Goal: Task Accomplishment & Management: Complete application form

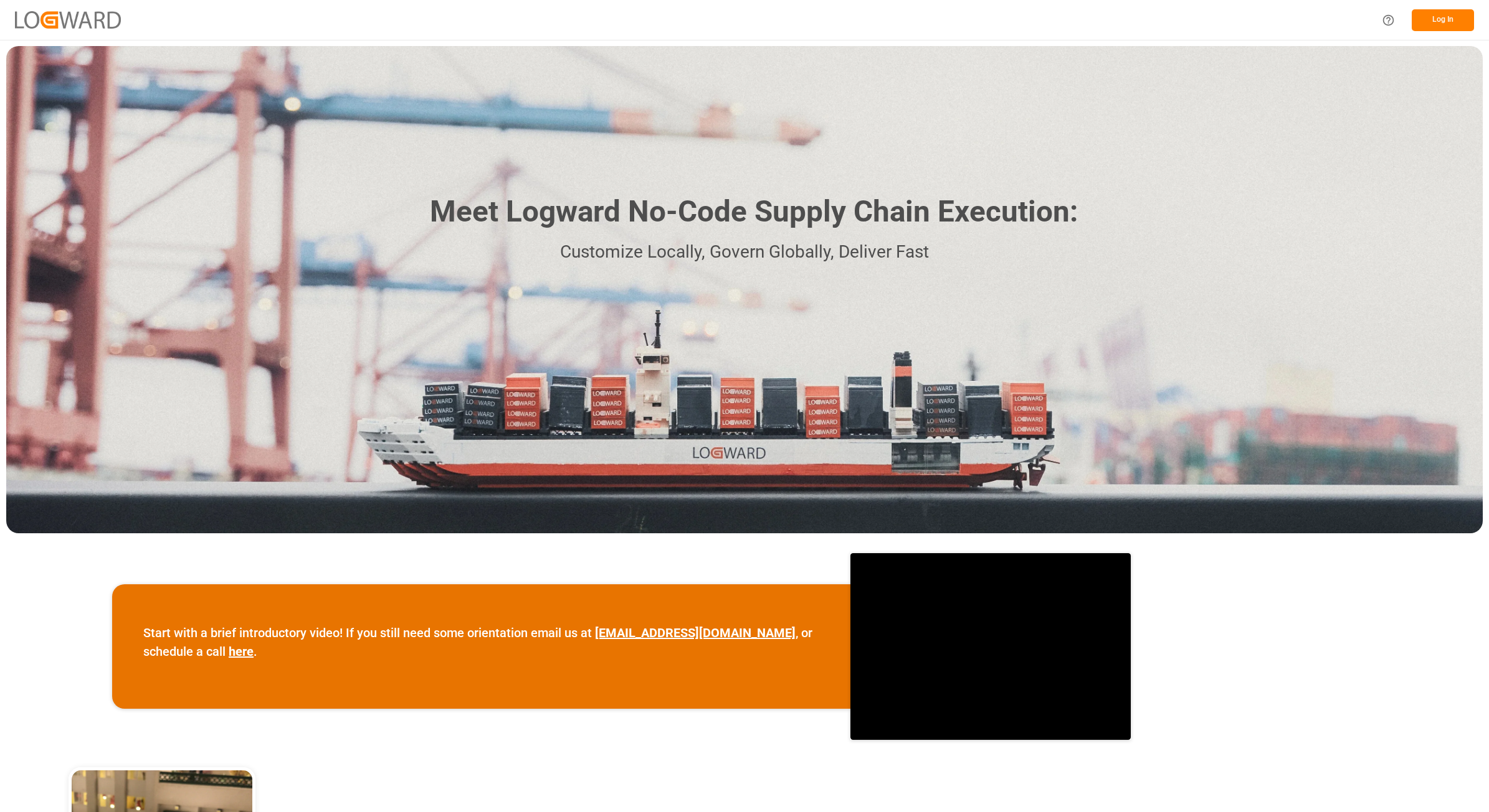
click at [1432, 18] on button "Log In" at bounding box center [1442, 20] width 62 height 22
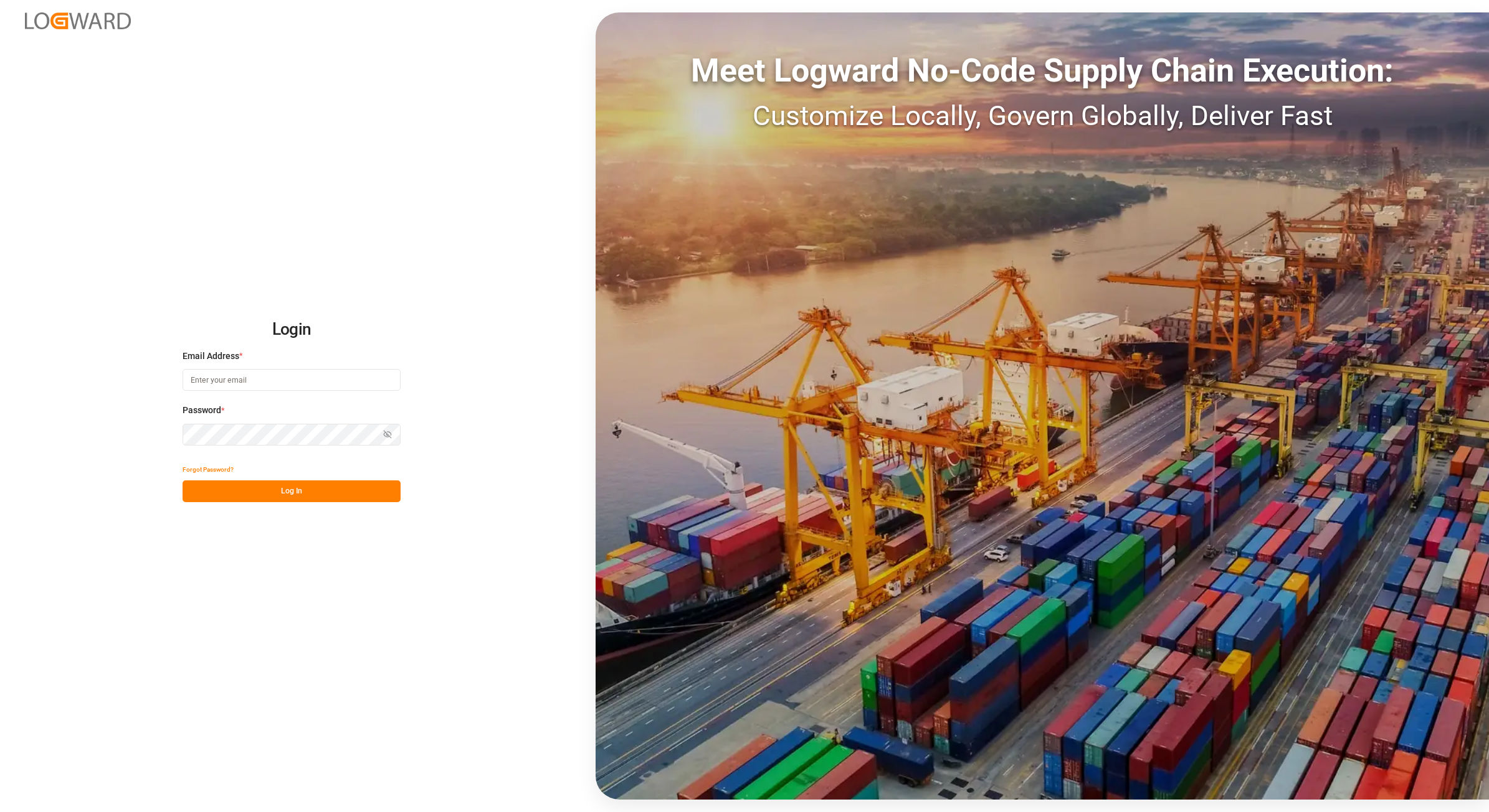
type input "[PERSON_NAME][EMAIL_ADDRESS][PERSON_NAME][DOMAIN_NAME]"
click at [293, 500] on button "Log In" at bounding box center [291, 491] width 218 height 22
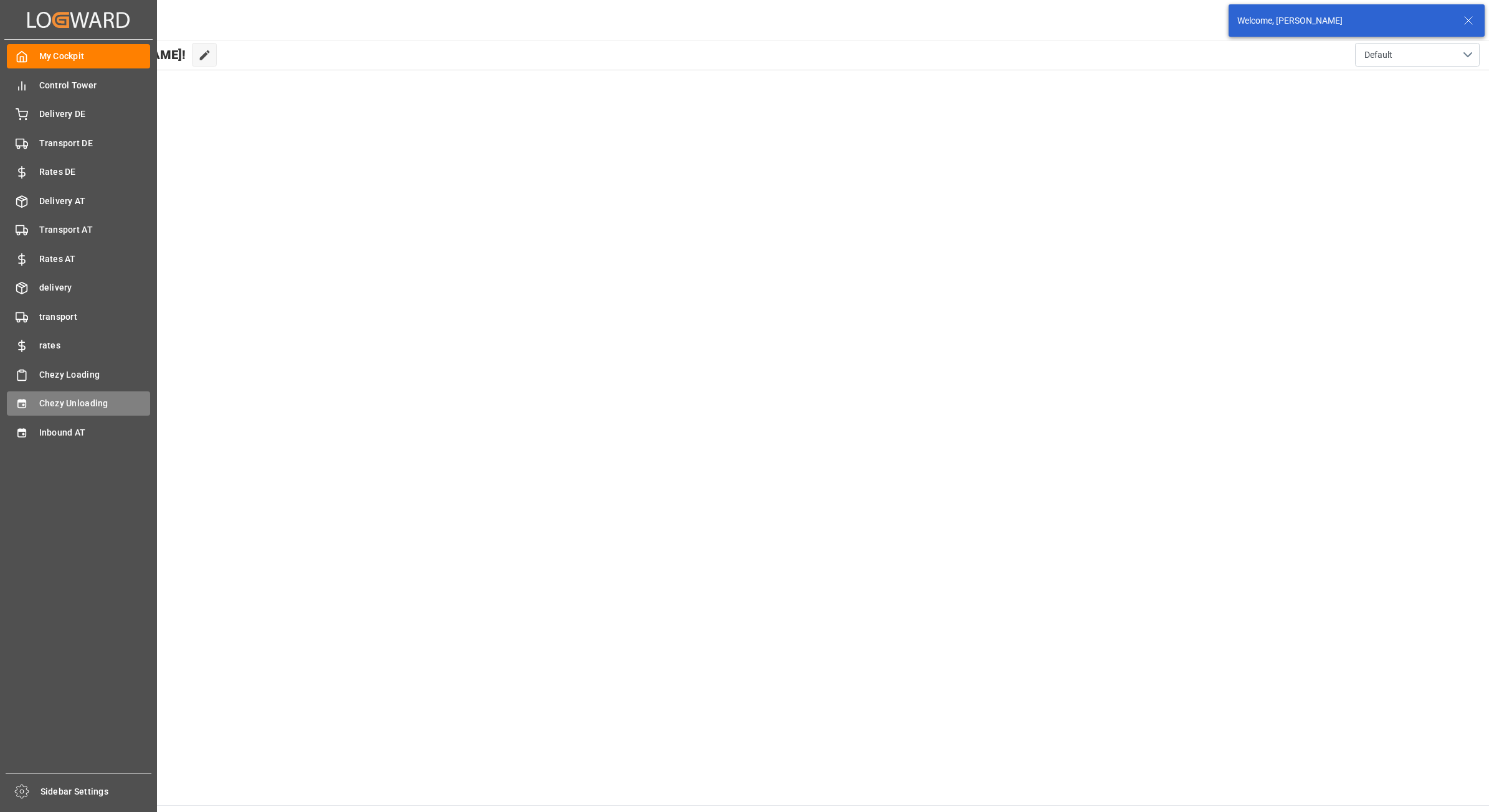
click at [37, 399] on div "Chezy Unloading Chezy Unloading" at bounding box center [78, 404] width 143 height 24
type input "Chezy Unloading"
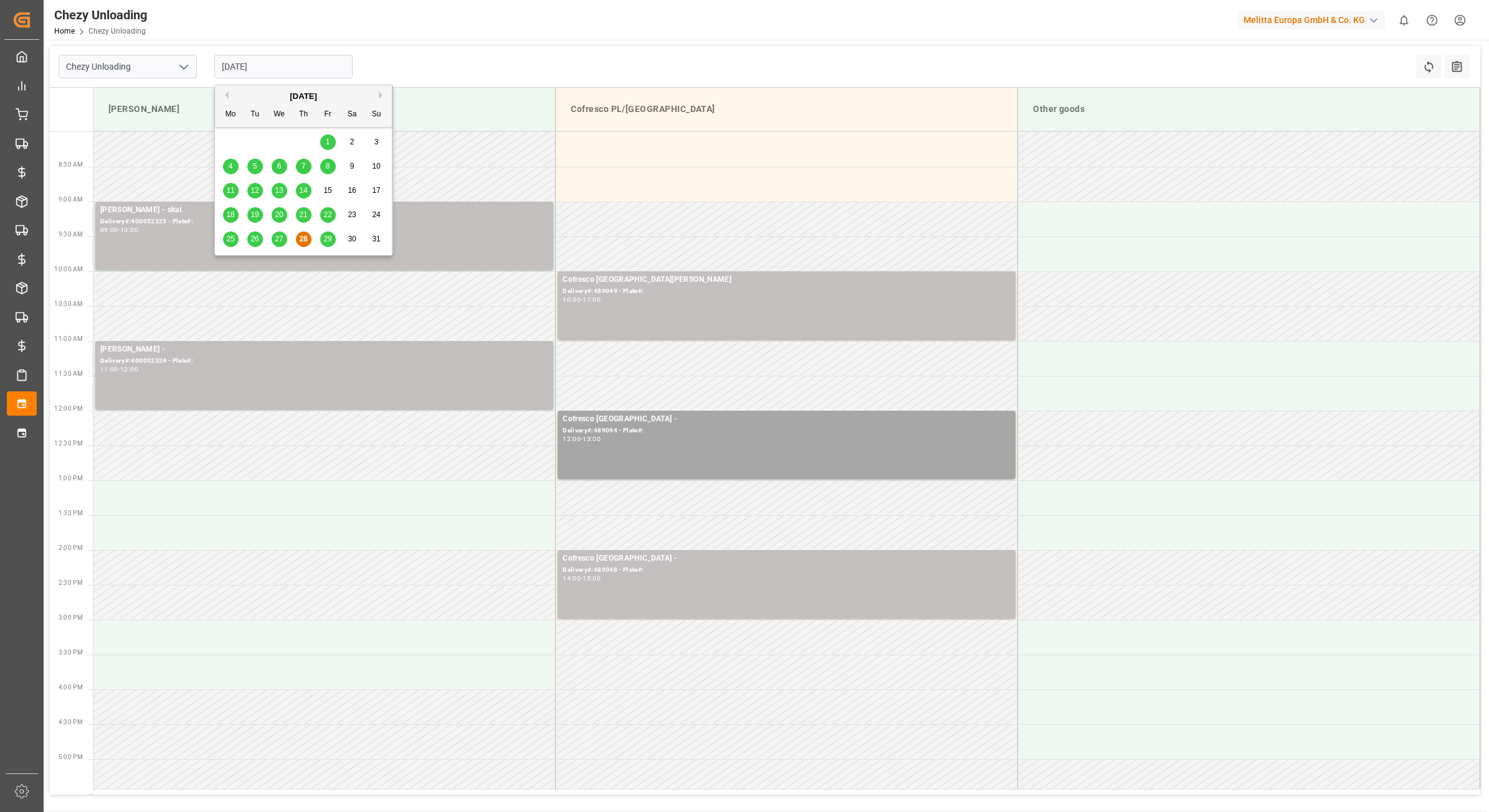
click at [293, 66] on input "[DATE]" at bounding box center [283, 66] width 138 height 23
click at [324, 240] on span "29" at bounding box center [327, 239] width 8 height 9
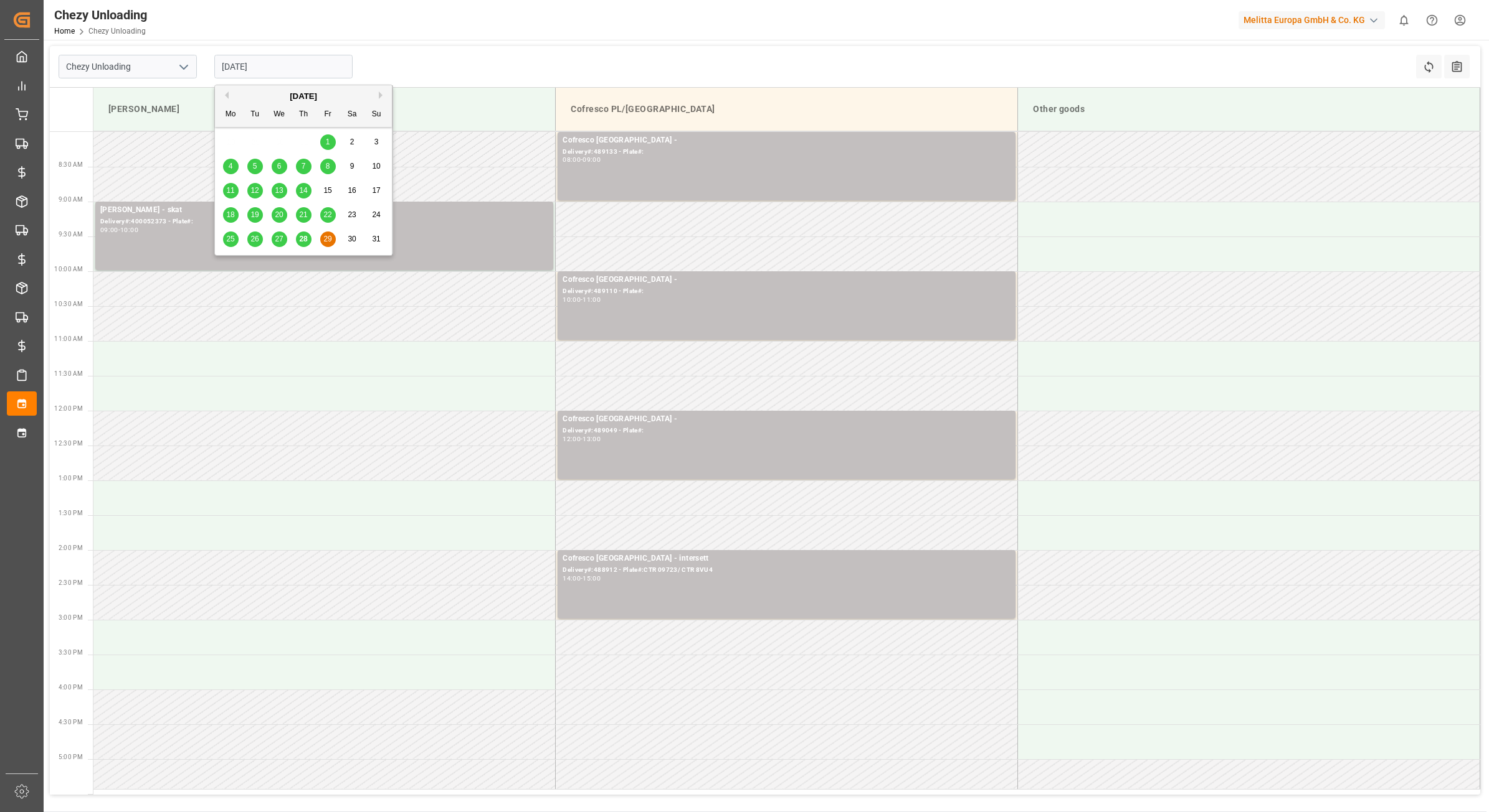
click at [282, 61] on input "[DATE]" at bounding box center [283, 66] width 138 height 23
click at [299, 237] on span "28" at bounding box center [303, 239] width 8 height 9
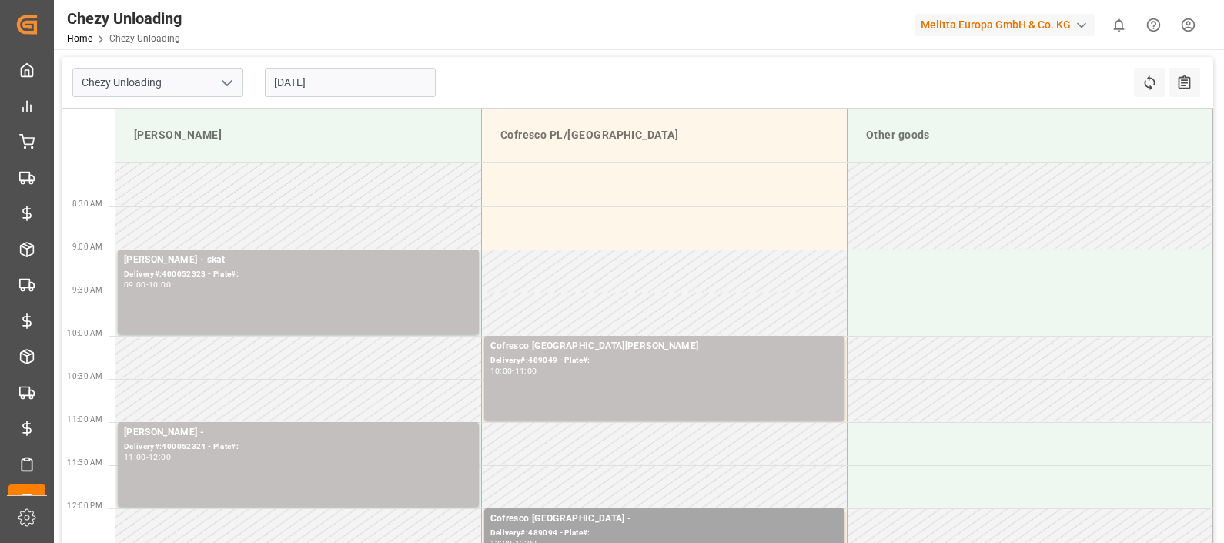
drag, startPoint x: 338, startPoint y: 65, endPoint x: 327, endPoint y: 81, distance: 19.4
click at [327, 81] on div "[DATE]" at bounding box center [350, 82] width 192 height 51
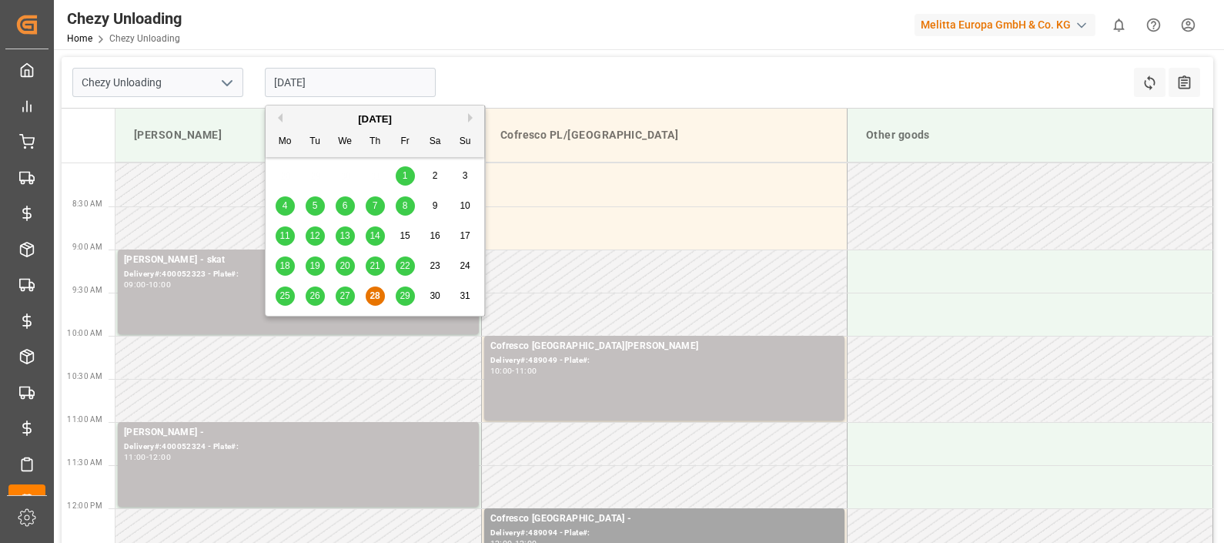
click at [327, 81] on input "[DATE]" at bounding box center [350, 82] width 171 height 29
click at [468, 114] on button "Next Month" at bounding box center [472, 117] width 9 height 9
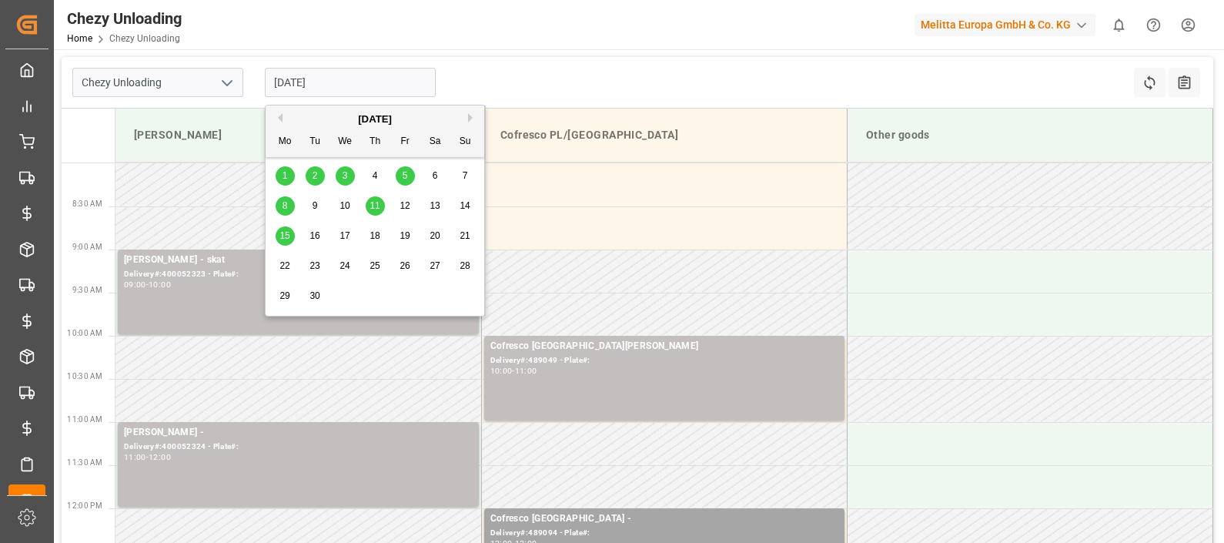
click at [279, 180] on div "1" at bounding box center [285, 176] width 19 height 18
type input "[DATE]"
